Goal: Check status: Check status

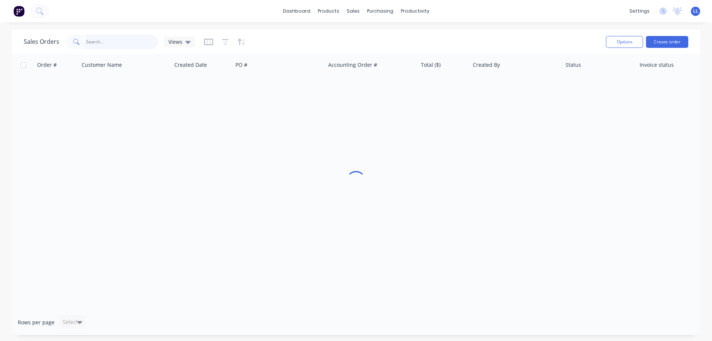
click at [106, 42] on input "text" at bounding box center [122, 41] width 72 height 15
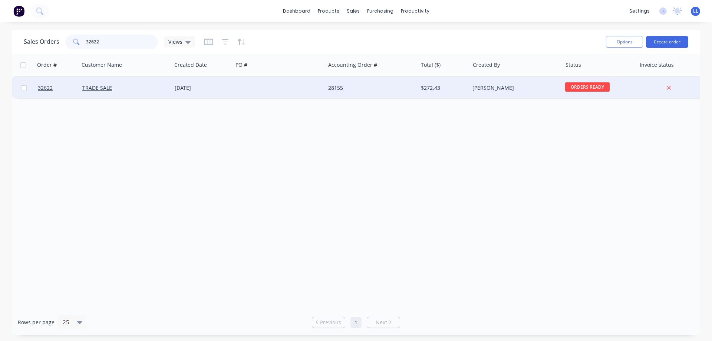
type input "32622"
click at [323, 91] on div at bounding box center [279, 88] width 92 height 22
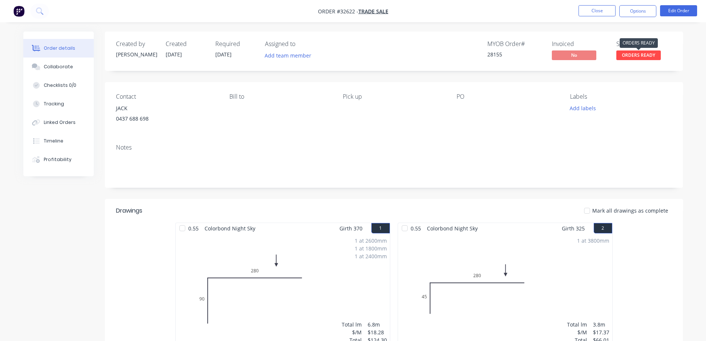
click at [640, 56] on span "ORDERS READY" at bounding box center [639, 54] width 44 height 9
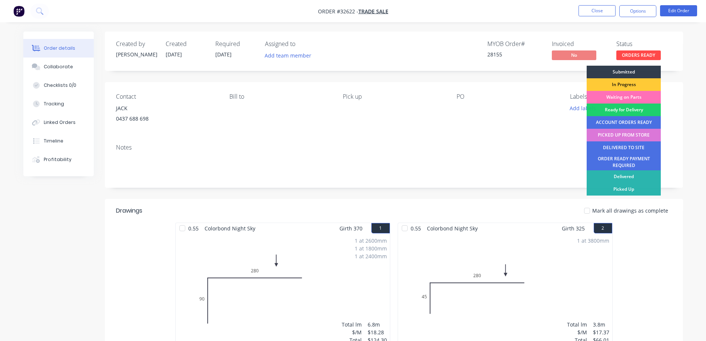
drag, startPoint x: 617, startPoint y: 135, endPoint x: 621, endPoint y: 129, distance: 7.0
click at [617, 135] on div "PICKED UP FROM STORE" at bounding box center [624, 135] width 74 height 13
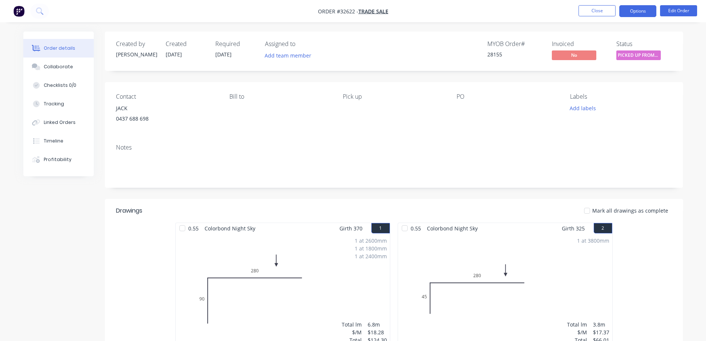
click at [635, 11] on button "Options" at bounding box center [638, 11] width 37 height 12
click at [675, 11] on button "Edit Order" at bounding box center [678, 10] width 37 height 11
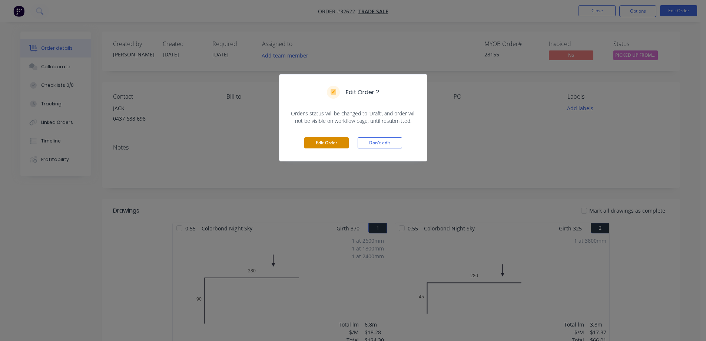
click at [333, 141] on button "Edit Order" at bounding box center [326, 142] width 44 height 11
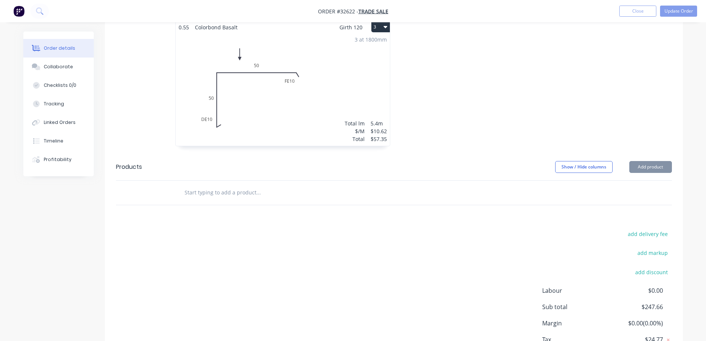
scroll to position [390, 0]
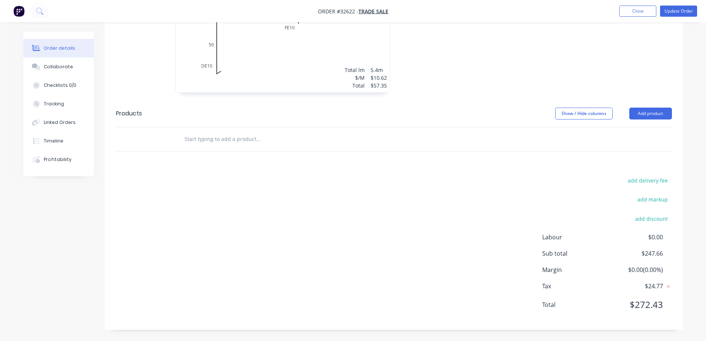
click at [242, 137] on input "text" at bounding box center [258, 139] width 148 height 15
type input "i"
click at [202, 143] on input "i" at bounding box center [258, 139] width 148 height 15
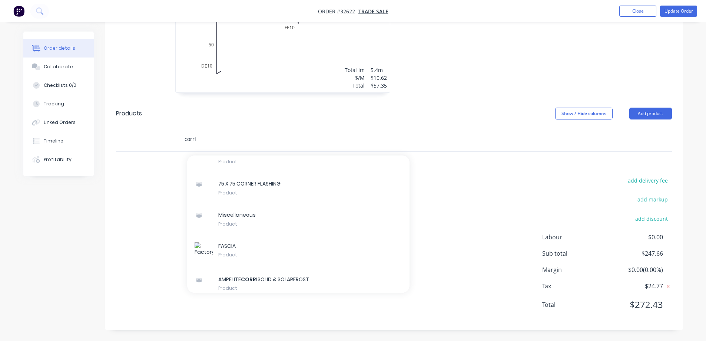
click at [218, 137] on input "corri" at bounding box center [258, 139] width 148 height 15
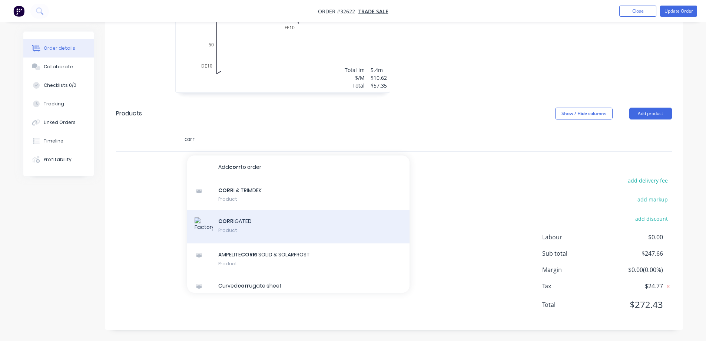
type input "corr"
click at [268, 226] on div "CORR IGATED Product" at bounding box center [298, 226] width 222 height 33
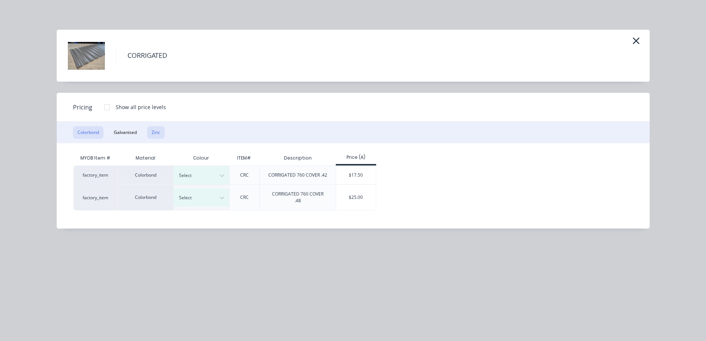
click at [156, 133] on button "Zinc" at bounding box center [155, 132] width 17 height 13
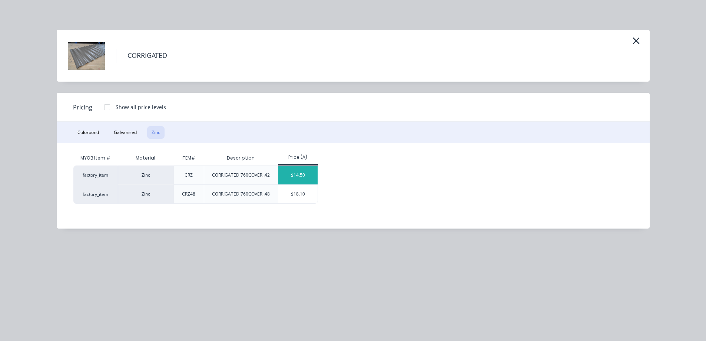
click at [297, 175] on div "$14.50" at bounding box center [298, 175] width 40 height 19
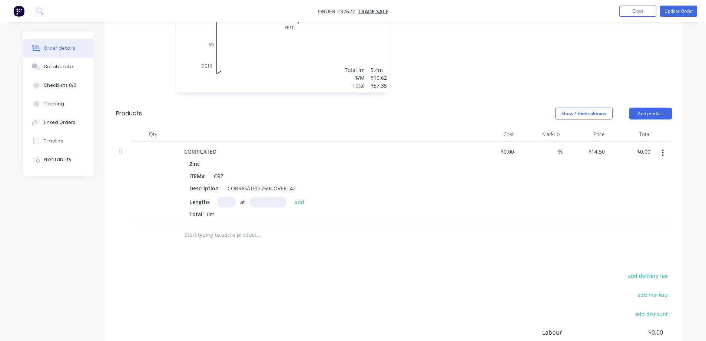
drag, startPoint x: 228, startPoint y: 202, endPoint x: 264, endPoint y: 272, distance: 79.3
click at [228, 202] on input "text" at bounding box center [226, 201] width 19 height 11
type input "3"
type input "1800"
click at [291, 196] on button "add" at bounding box center [299, 201] width 17 height 10
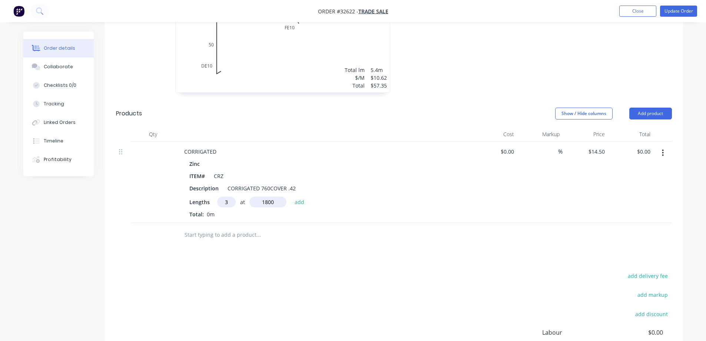
type input "$78.30"
click at [227, 249] on input "text" at bounding box center [258, 247] width 148 height 15
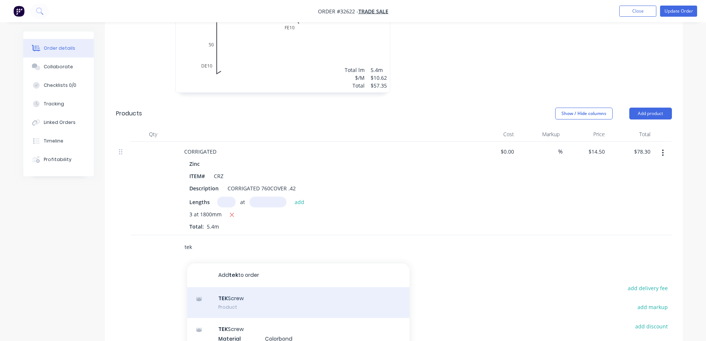
type input "tek"
click at [252, 302] on div "TEK Screw Product" at bounding box center [298, 302] width 222 height 31
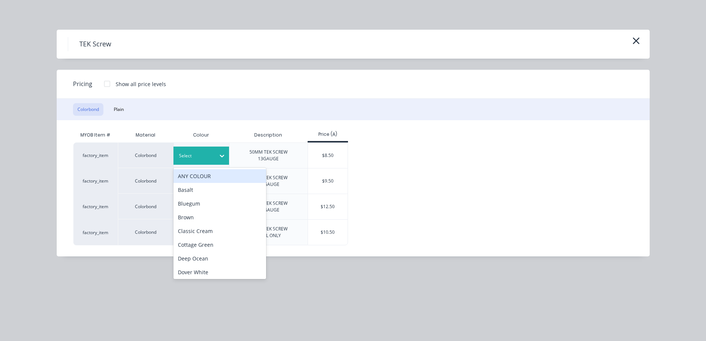
click at [218, 154] on div at bounding box center [221, 156] width 13 height 12
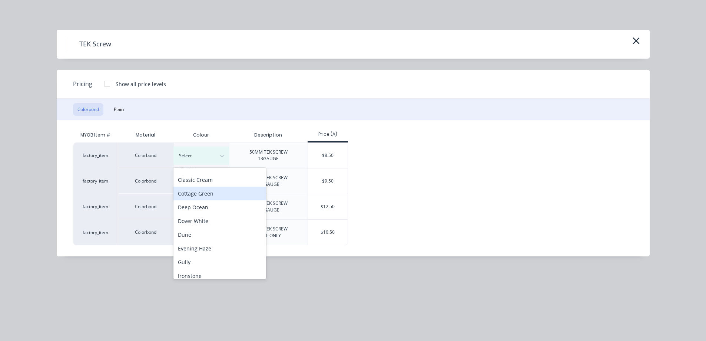
scroll to position [148, 0]
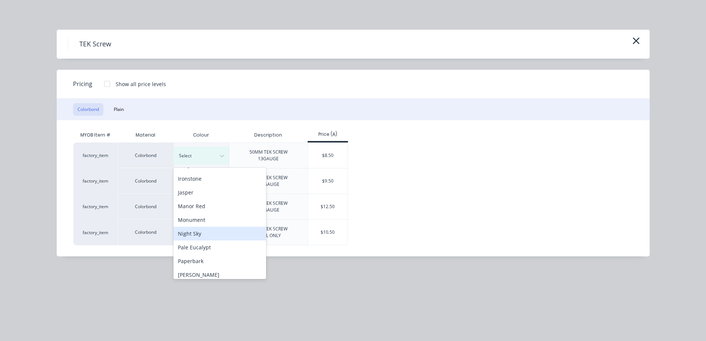
click at [208, 233] on div "Night Sky" at bounding box center [220, 234] width 93 height 14
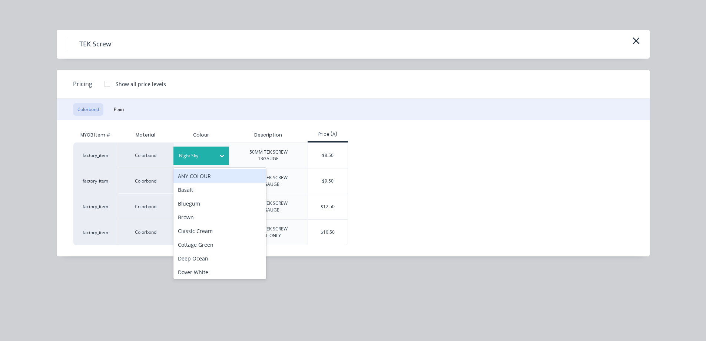
click at [222, 155] on icon at bounding box center [221, 155] width 7 height 7
click at [122, 111] on button "Plain" at bounding box center [118, 109] width 19 height 13
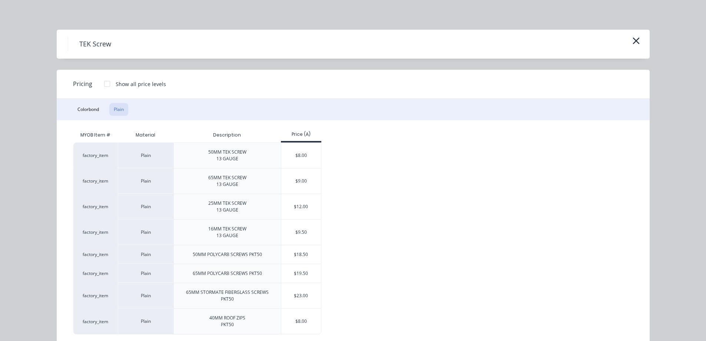
drag, startPoint x: 303, startPoint y: 159, endPoint x: 288, endPoint y: 158, distance: 15.6
click at [303, 159] on div "$8.00" at bounding box center [301, 155] width 40 height 25
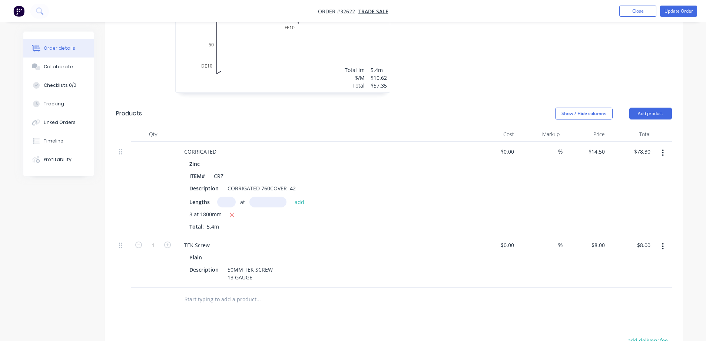
click at [224, 296] on input "text" at bounding box center [258, 299] width 148 height 15
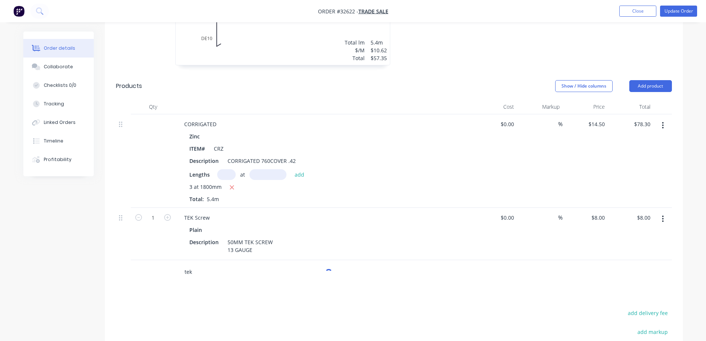
scroll to position [464, 0]
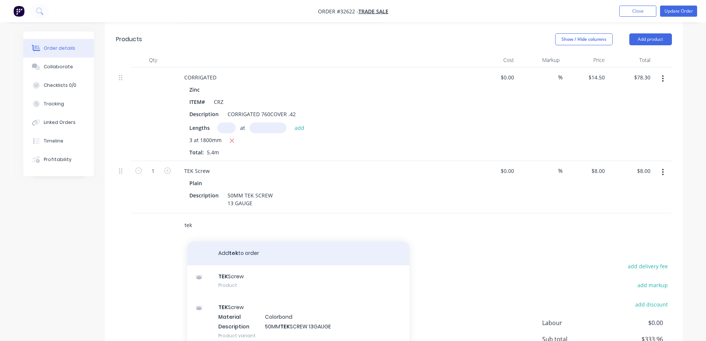
type input "tek"
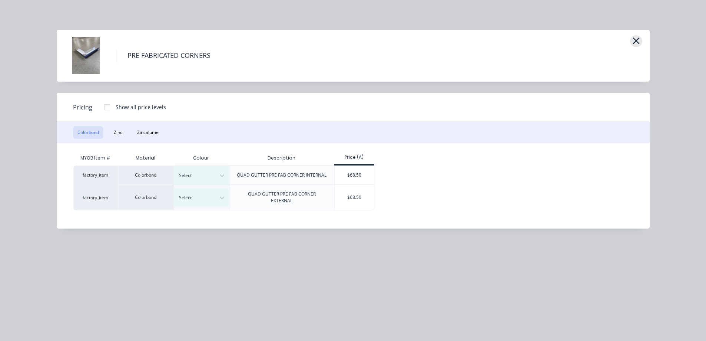
click at [633, 39] on icon "button" at bounding box center [637, 41] width 8 height 10
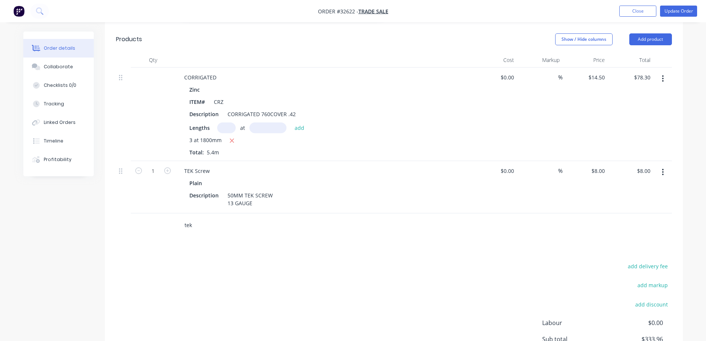
click at [212, 224] on input "tek" at bounding box center [258, 225] width 148 height 15
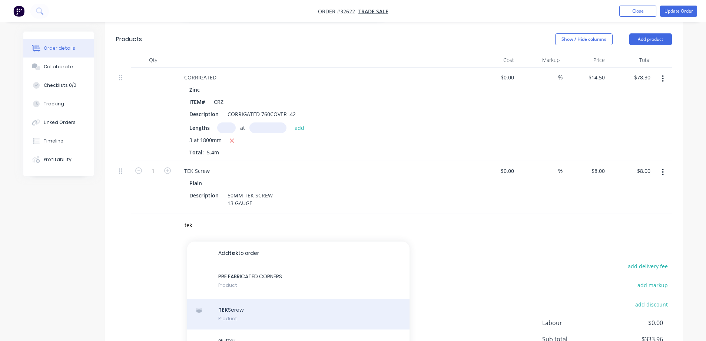
click at [278, 309] on div "TEK Screw Product" at bounding box center [298, 313] width 222 height 31
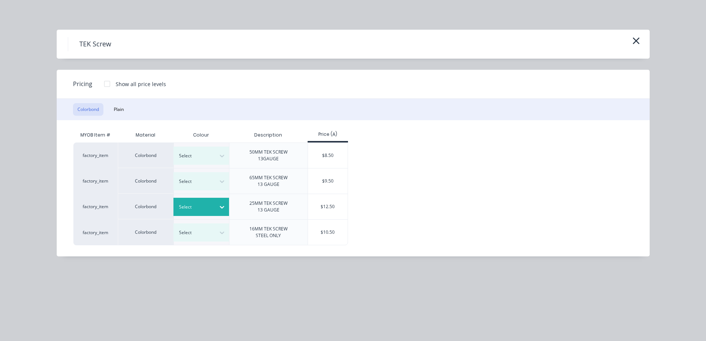
click at [222, 202] on div at bounding box center [221, 207] width 13 height 12
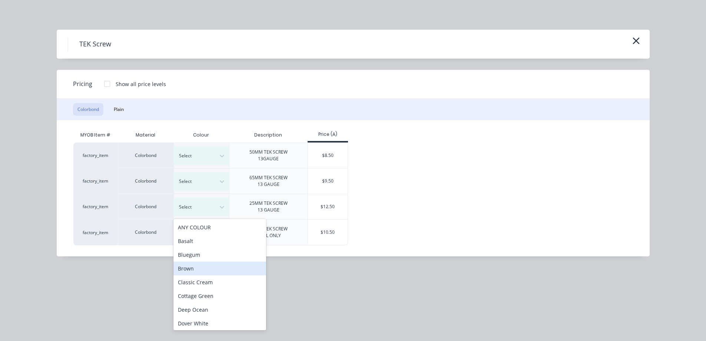
scroll to position [148, 0]
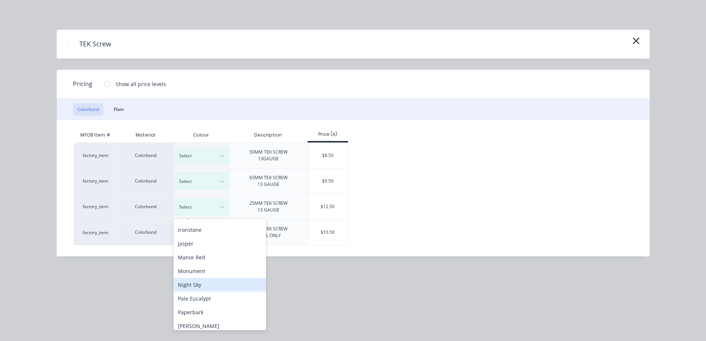
click at [209, 283] on div "Night Sky" at bounding box center [220, 285] width 93 height 14
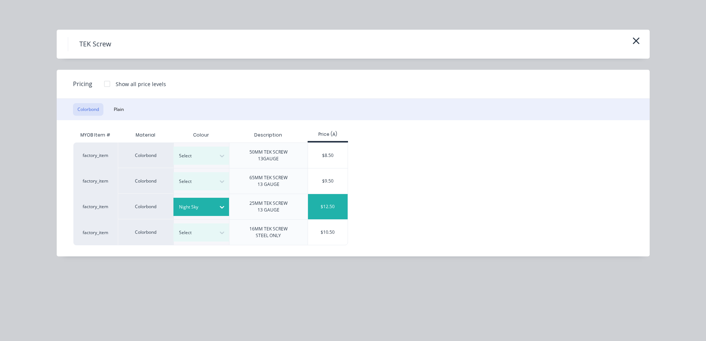
click at [332, 207] on div "$12.50" at bounding box center [328, 206] width 40 height 25
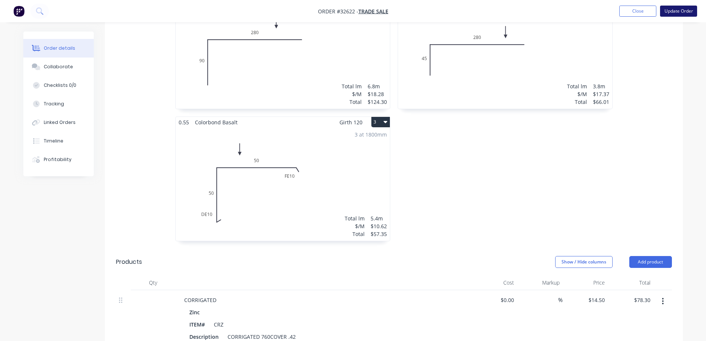
scroll to position [131, 0]
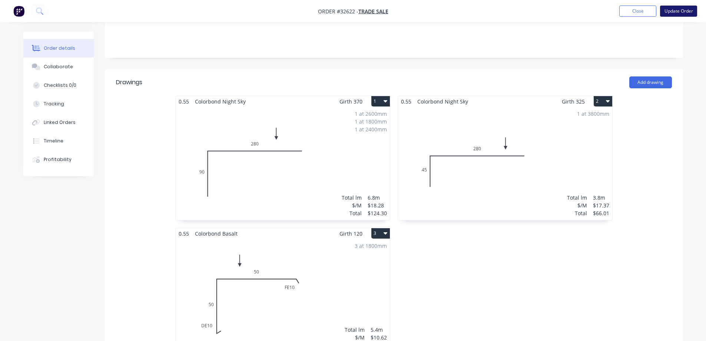
click at [678, 10] on button "Update Order" at bounding box center [678, 11] width 37 height 11
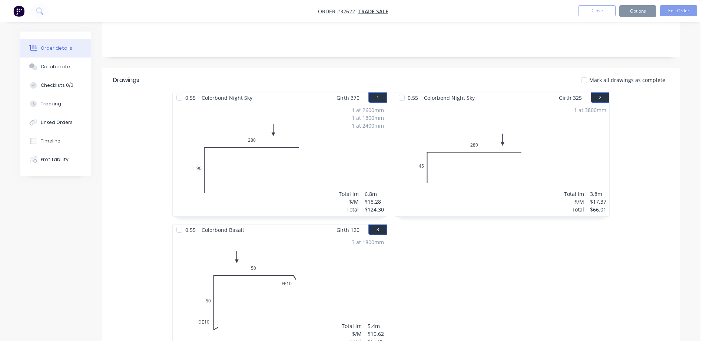
scroll to position [0, 0]
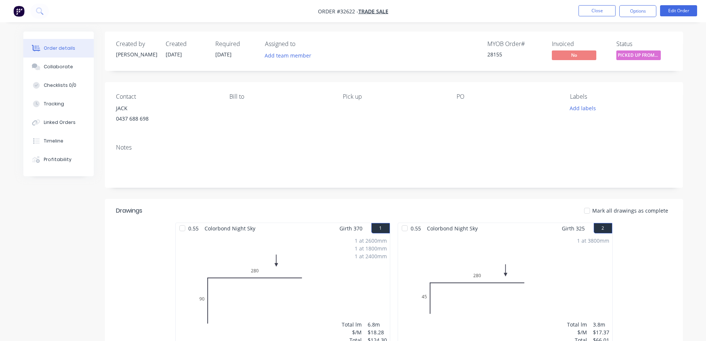
click at [643, 11] on button "Options" at bounding box center [638, 11] width 37 height 12
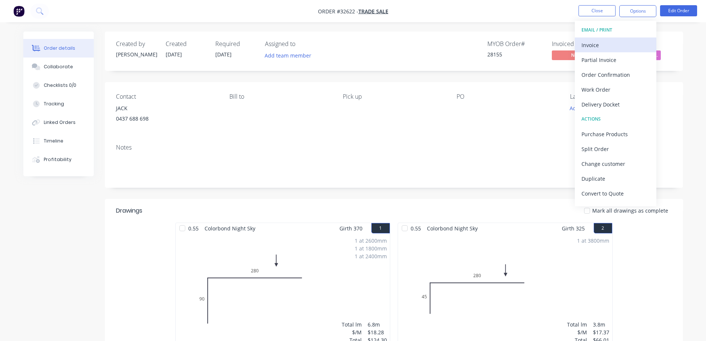
click at [611, 45] on div "Invoice" at bounding box center [616, 45] width 68 height 11
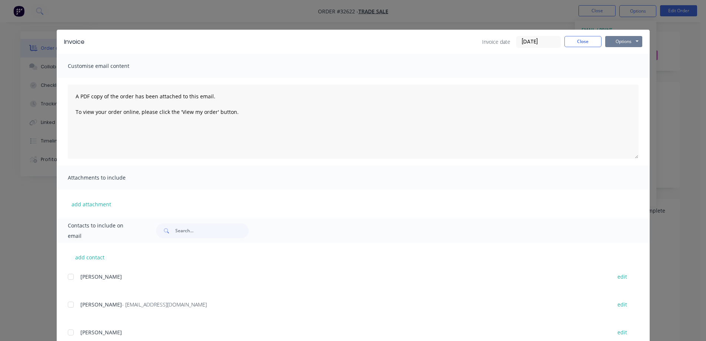
click at [630, 42] on button "Options" at bounding box center [623, 41] width 37 height 11
click at [630, 66] on button "Print" at bounding box center [628, 67] width 47 height 12
click at [578, 44] on button "Close" at bounding box center [583, 41] width 37 height 11
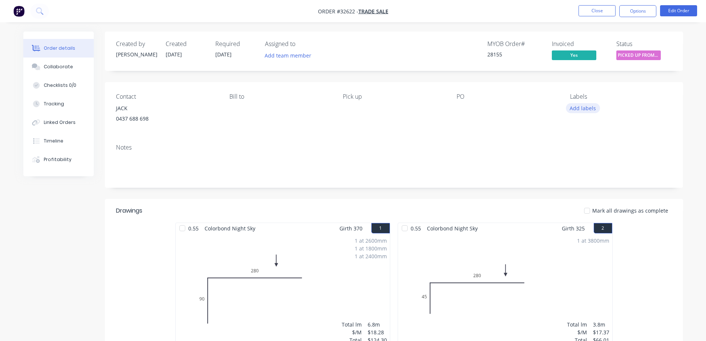
click at [581, 110] on button "Add labels" at bounding box center [583, 108] width 34 height 10
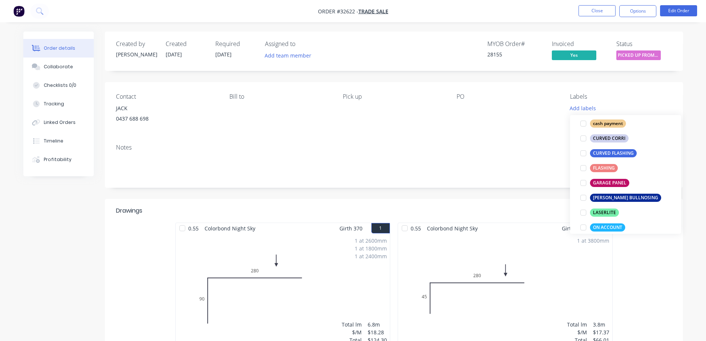
scroll to position [185, 0]
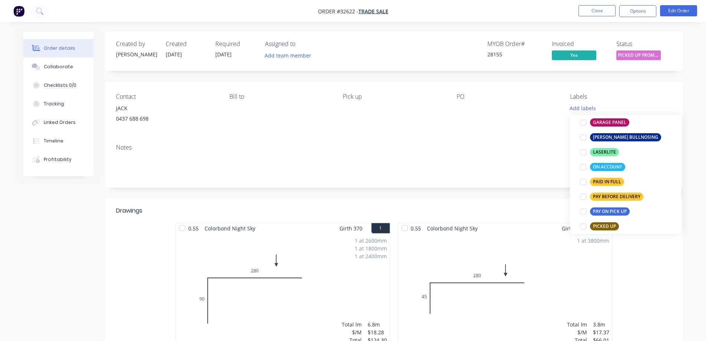
click at [607, 182] on div "PAID IN FULL" at bounding box center [607, 182] width 34 height 8
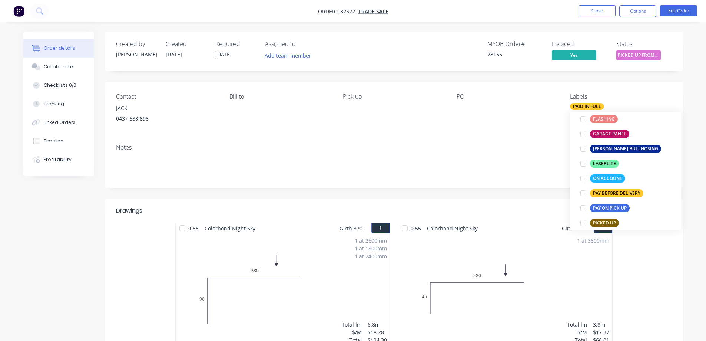
scroll to position [0, 0]
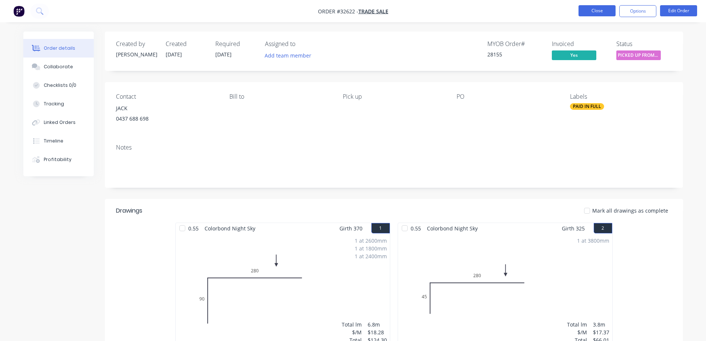
click at [599, 14] on button "Close" at bounding box center [597, 10] width 37 height 11
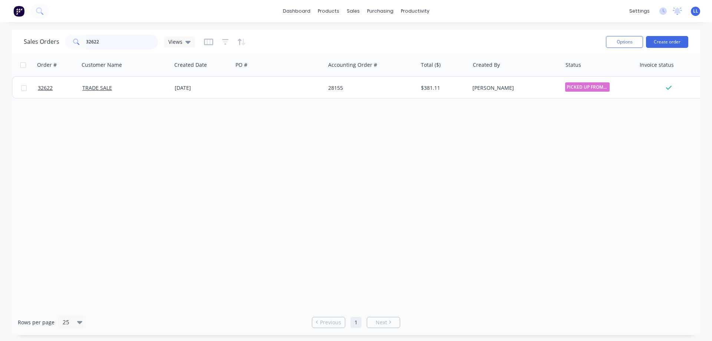
click at [121, 38] on input "32622" at bounding box center [122, 41] width 72 height 15
type input "3"
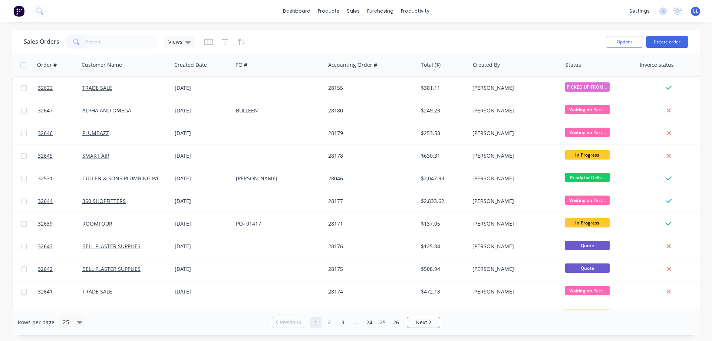
click at [20, 13] on img at bounding box center [18, 11] width 11 height 11
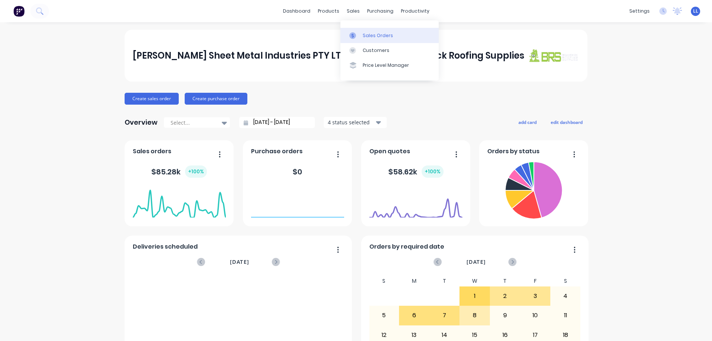
click at [373, 35] on div "Sales Orders" at bounding box center [378, 35] width 30 height 7
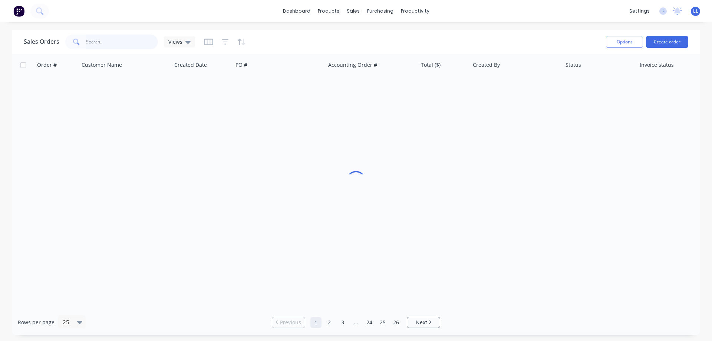
click at [98, 37] on input "text" at bounding box center [122, 41] width 72 height 15
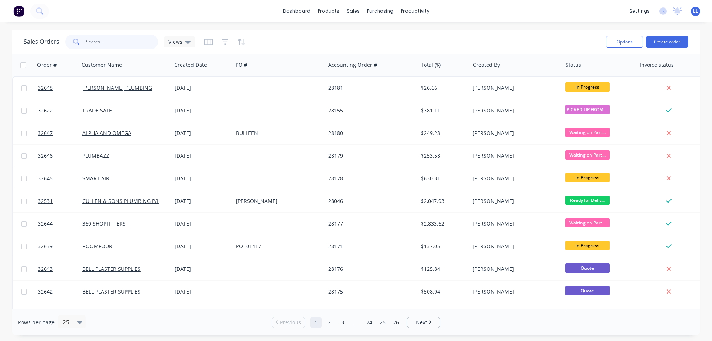
type input "2"
type input "32603"
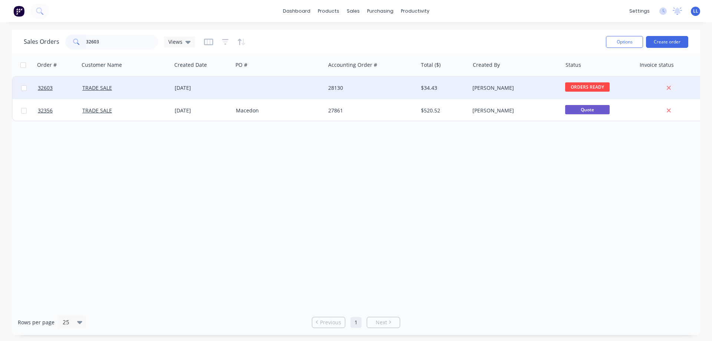
click at [397, 86] on div "28130" at bounding box center [369, 87] width 82 height 7
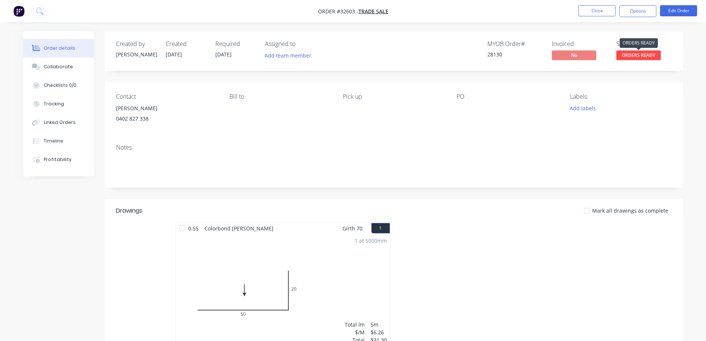
click at [640, 59] on span "ORDERS READY" at bounding box center [639, 54] width 44 height 9
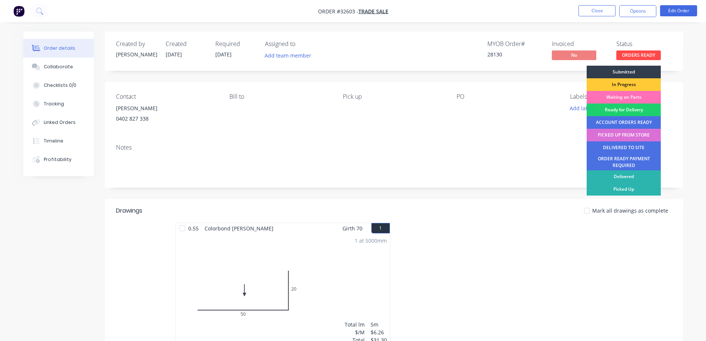
click at [634, 135] on div "PICKED UP FROM STORE" at bounding box center [624, 135] width 74 height 13
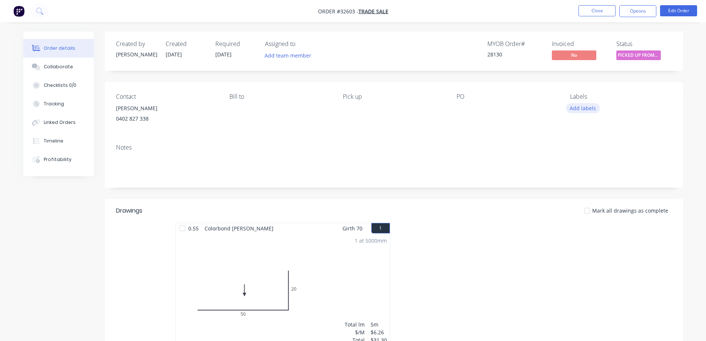
click at [581, 111] on button "Add labels" at bounding box center [583, 108] width 34 height 10
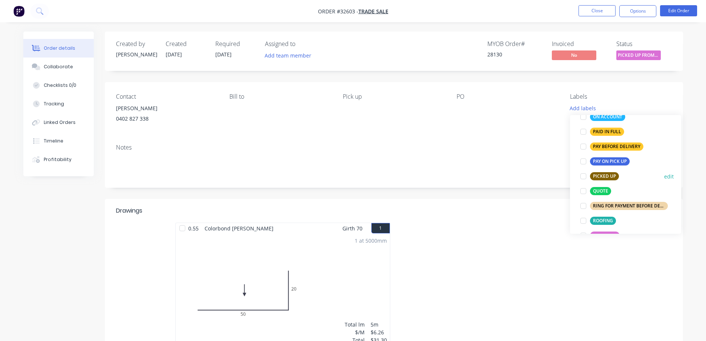
scroll to position [222, 0]
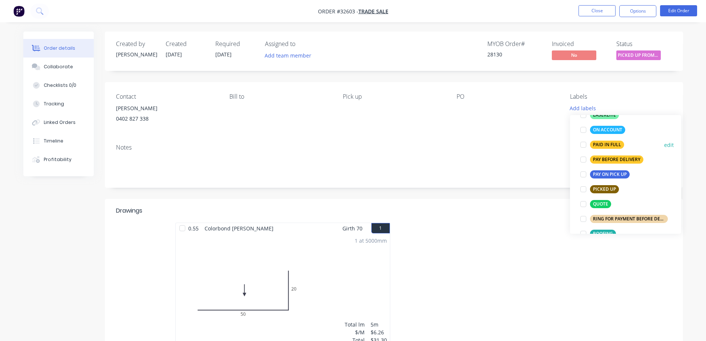
drag, startPoint x: 614, startPoint y: 143, endPoint x: 615, endPoint y: 135, distance: 7.9
click at [614, 143] on div "PAID IN FULL" at bounding box center [607, 145] width 34 height 8
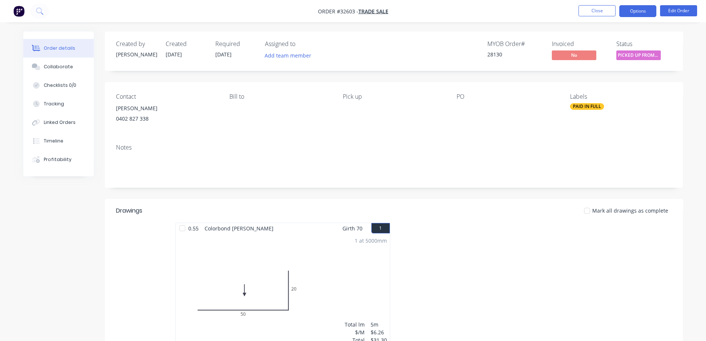
click at [628, 17] on button "Options" at bounding box center [638, 11] width 37 height 12
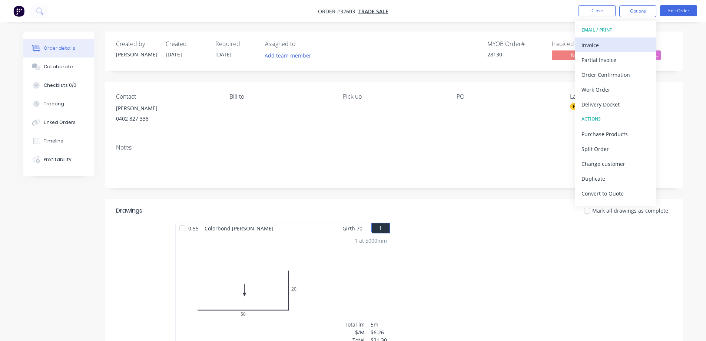
click at [609, 46] on div "Invoice" at bounding box center [616, 45] width 68 height 11
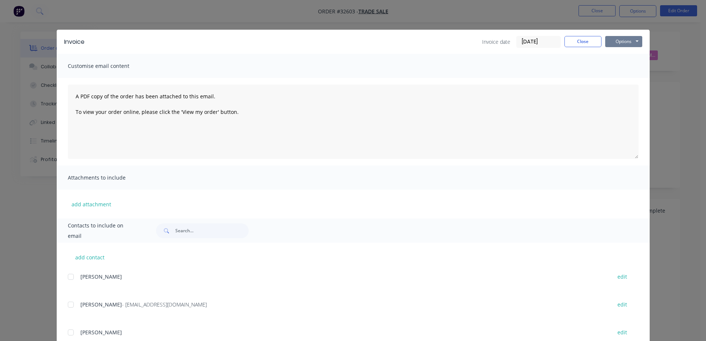
click at [628, 45] on button "Options" at bounding box center [623, 41] width 37 height 11
click at [633, 67] on button "Print" at bounding box center [628, 67] width 47 height 12
click at [575, 42] on button "Close" at bounding box center [583, 41] width 37 height 11
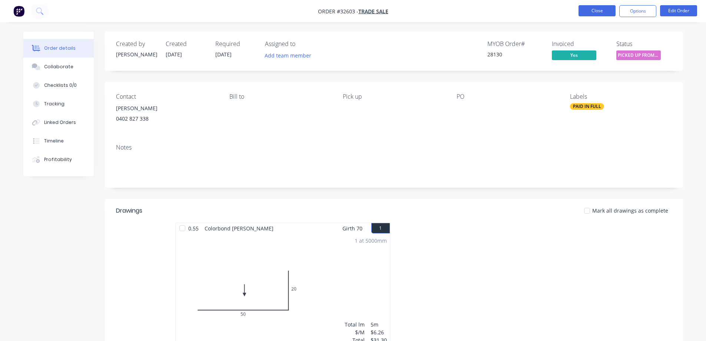
click at [587, 11] on button "Close" at bounding box center [597, 10] width 37 height 11
